Goal: Transaction & Acquisition: Purchase product/service

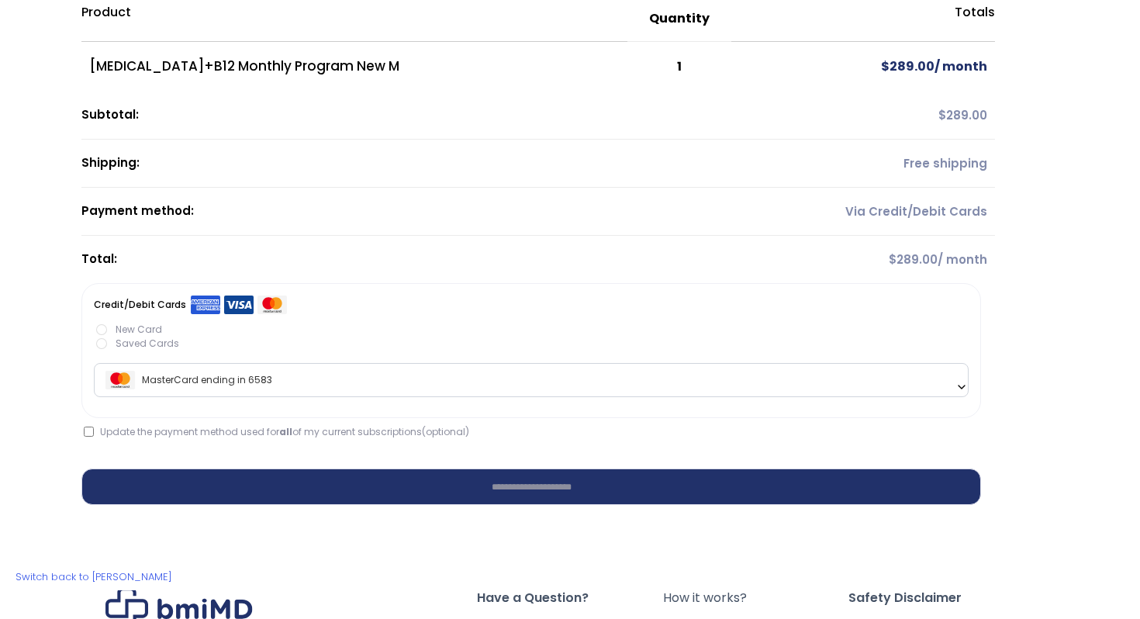
scroll to position [180, 0]
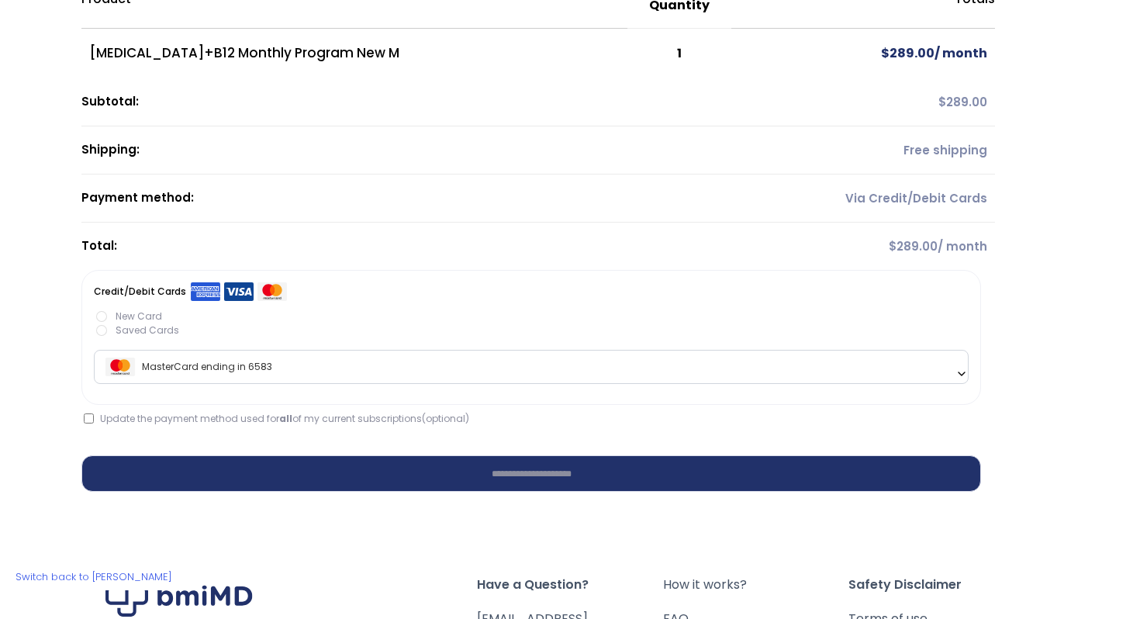
click at [115, 328] on label "Saved Cards" at bounding box center [531, 330] width 874 height 14
click at [105, 319] on label "New Card" at bounding box center [531, 316] width 874 height 14
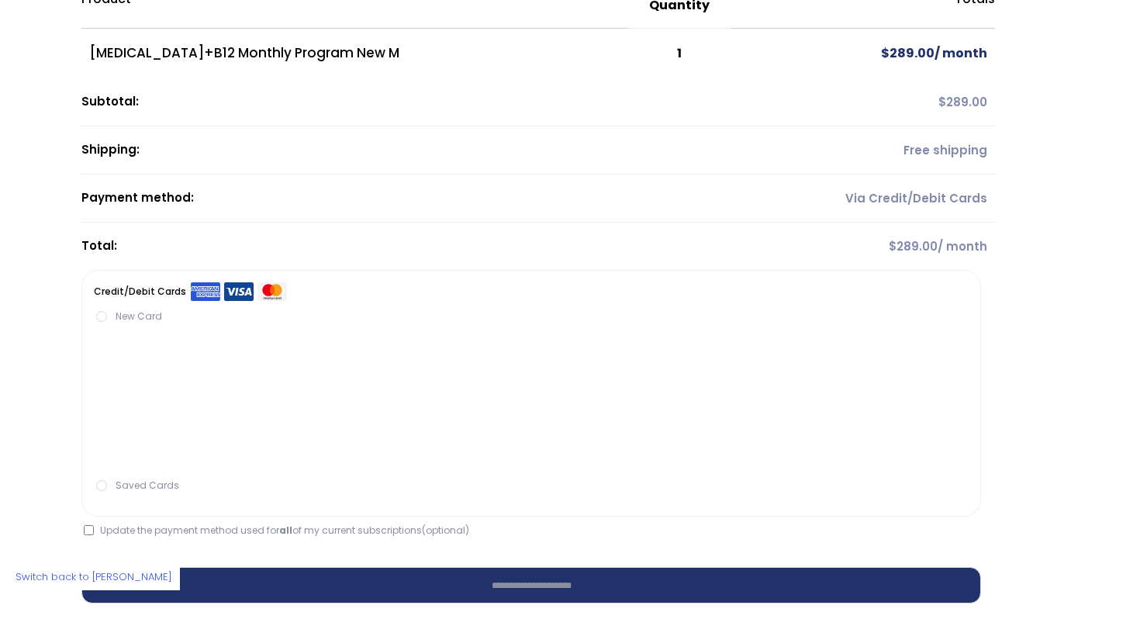
scroll to position [0, 0]
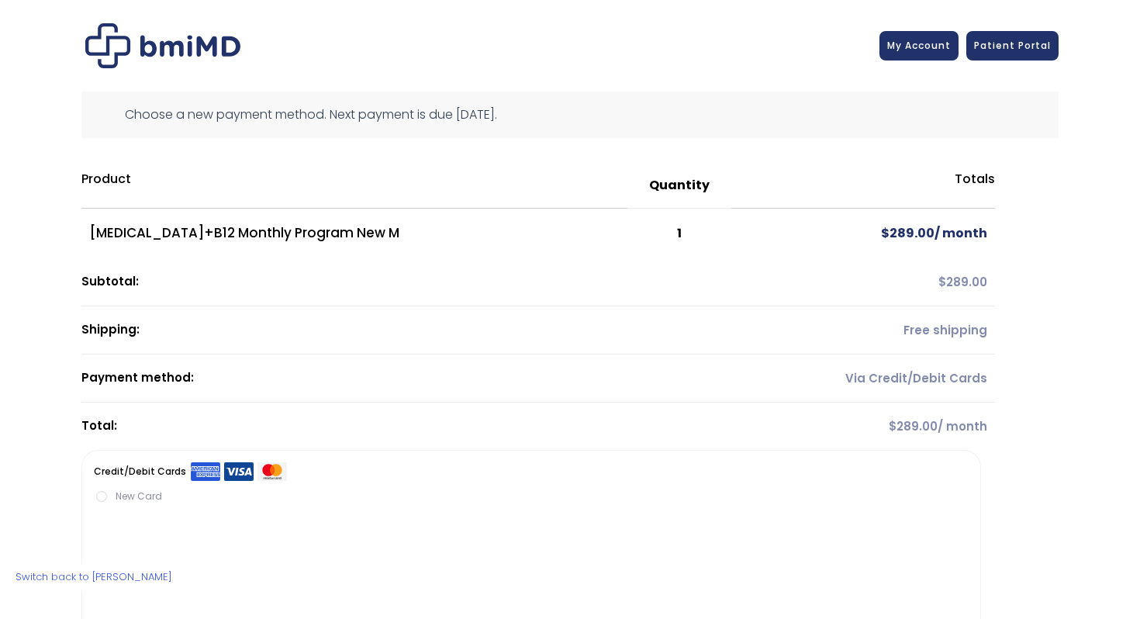
click at [149, 56] on img at bounding box center [162, 45] width 155 height 45
